Goal: Transaction & Acquisition: Obtain resource

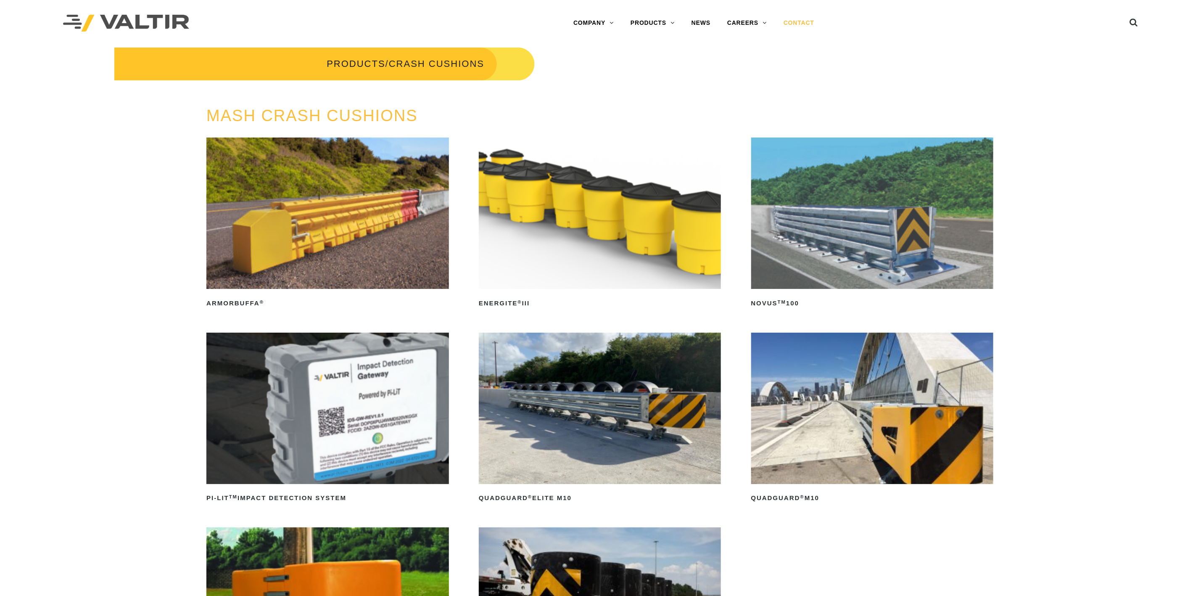
click at [795, 20] on link "CONTACT" at bounding box center [798, 23] width 47 height 17
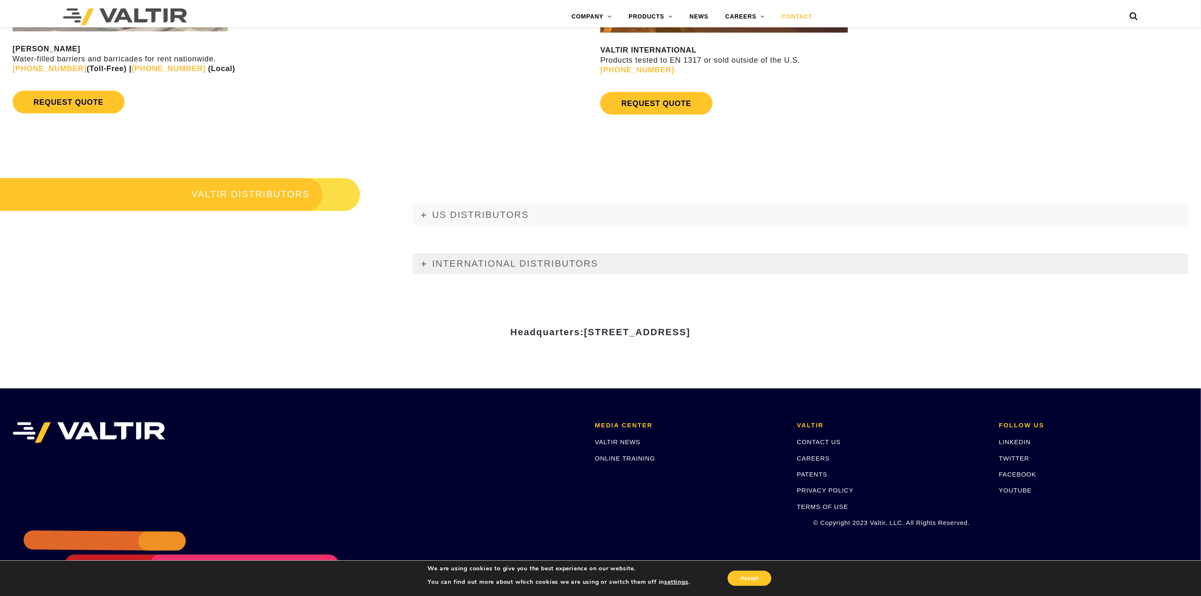
scroll to position [820, 0]
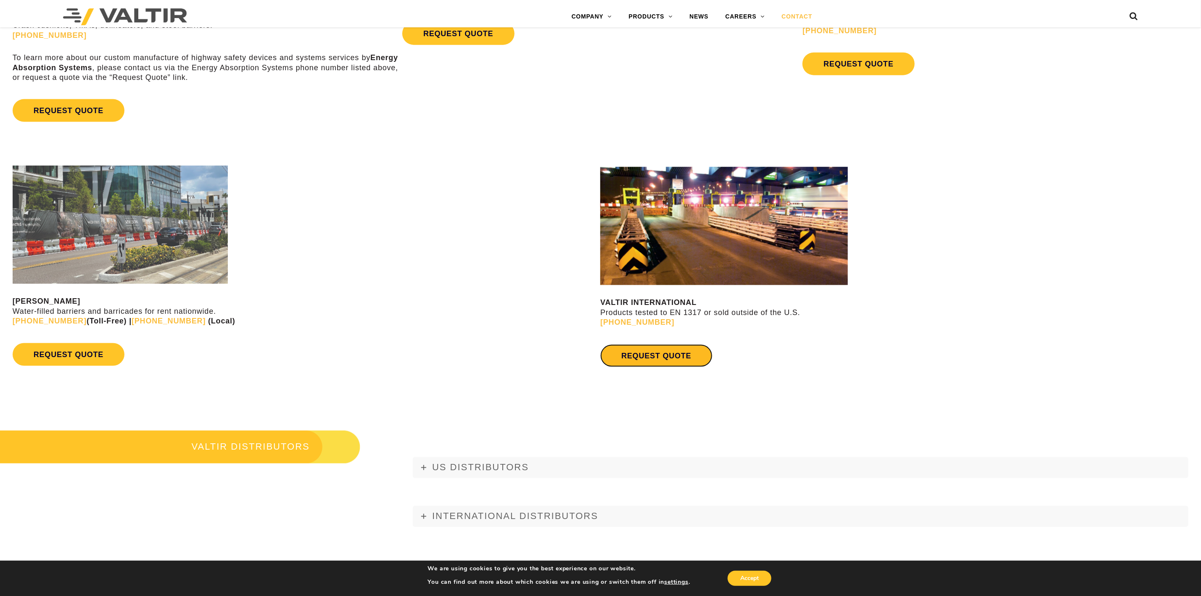
click at [702, 355] on link "REQUEST QUOTE" at bounding box center [656, 355] width 112 height 23
